Goal: Find contact information: Find contact information

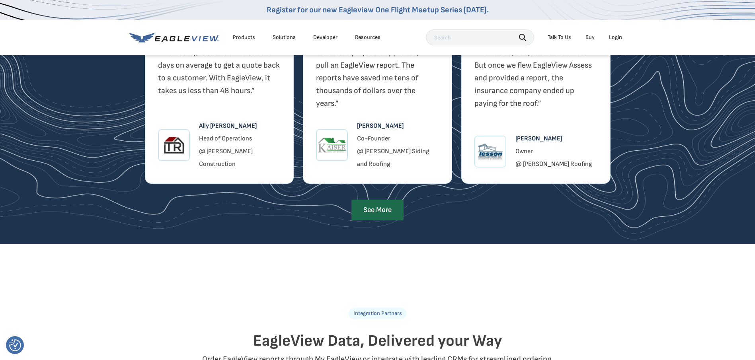
scroll to position [1371, 0]
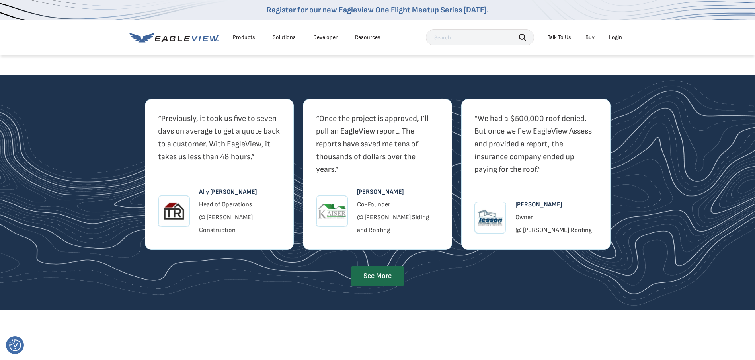
click at [560, 40] on div "Talk To Us" at bounding box center [558, 37] width 23 height 7
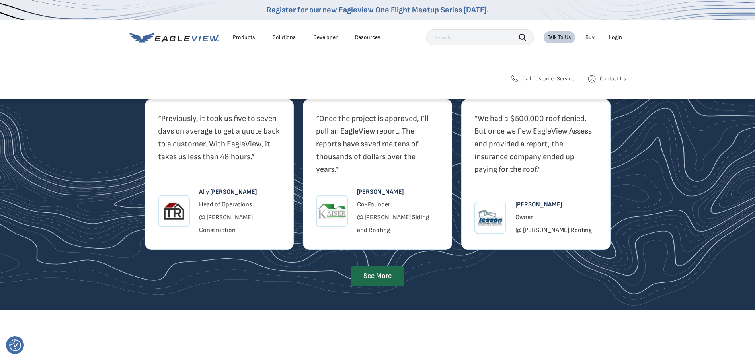
click at [557, 78] on span "Call Customer Service" at bounding box center [548, 78] width 52 height 7
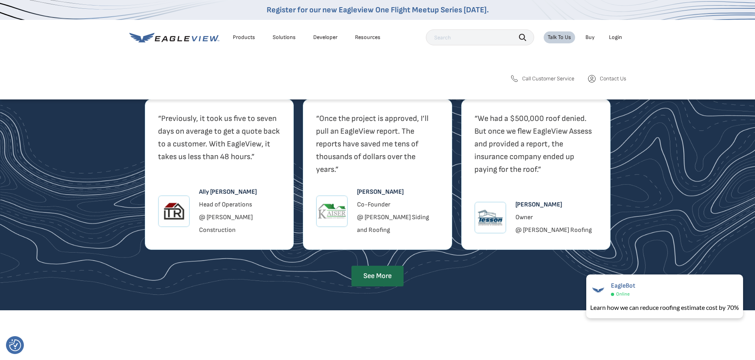
click at [617, 76] on span "Contact Us" at bounding box center [613, 78] width 26 height 7
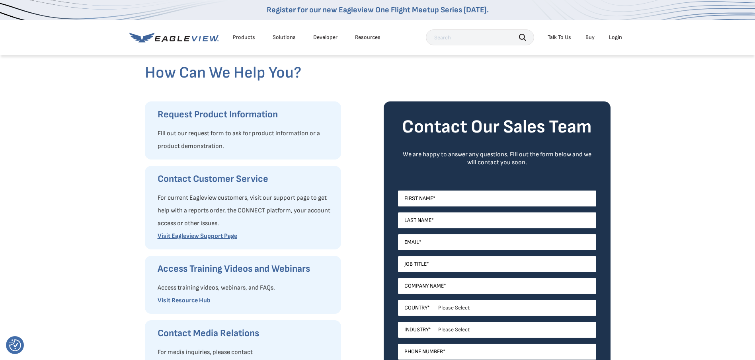
scroll to position [119, 0]
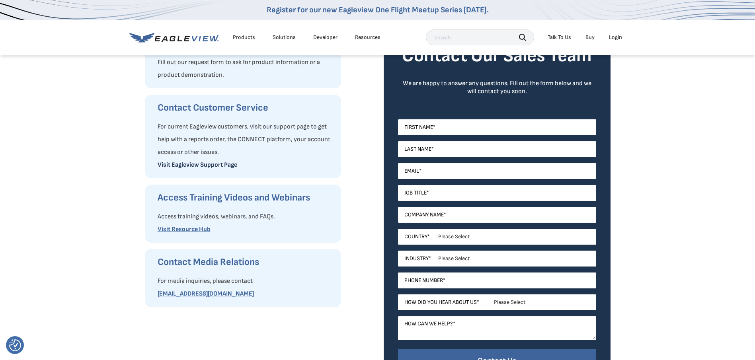
click at [198, 165] on link "Visit Eagleview Support Page" at bounding box center [198, 165] width 80 height 8
